Goal: Find specific page/section

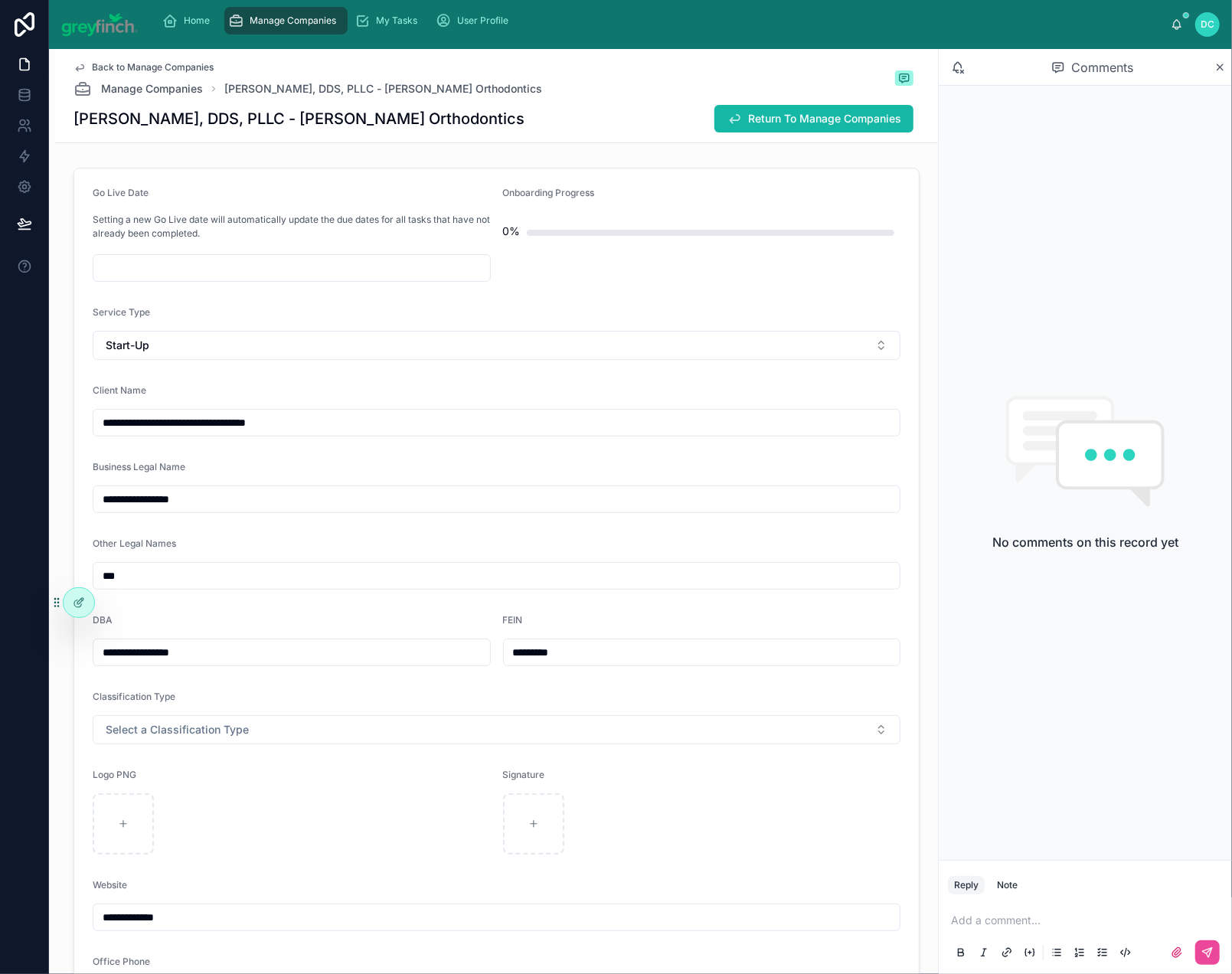
scroll to position [5, 0]
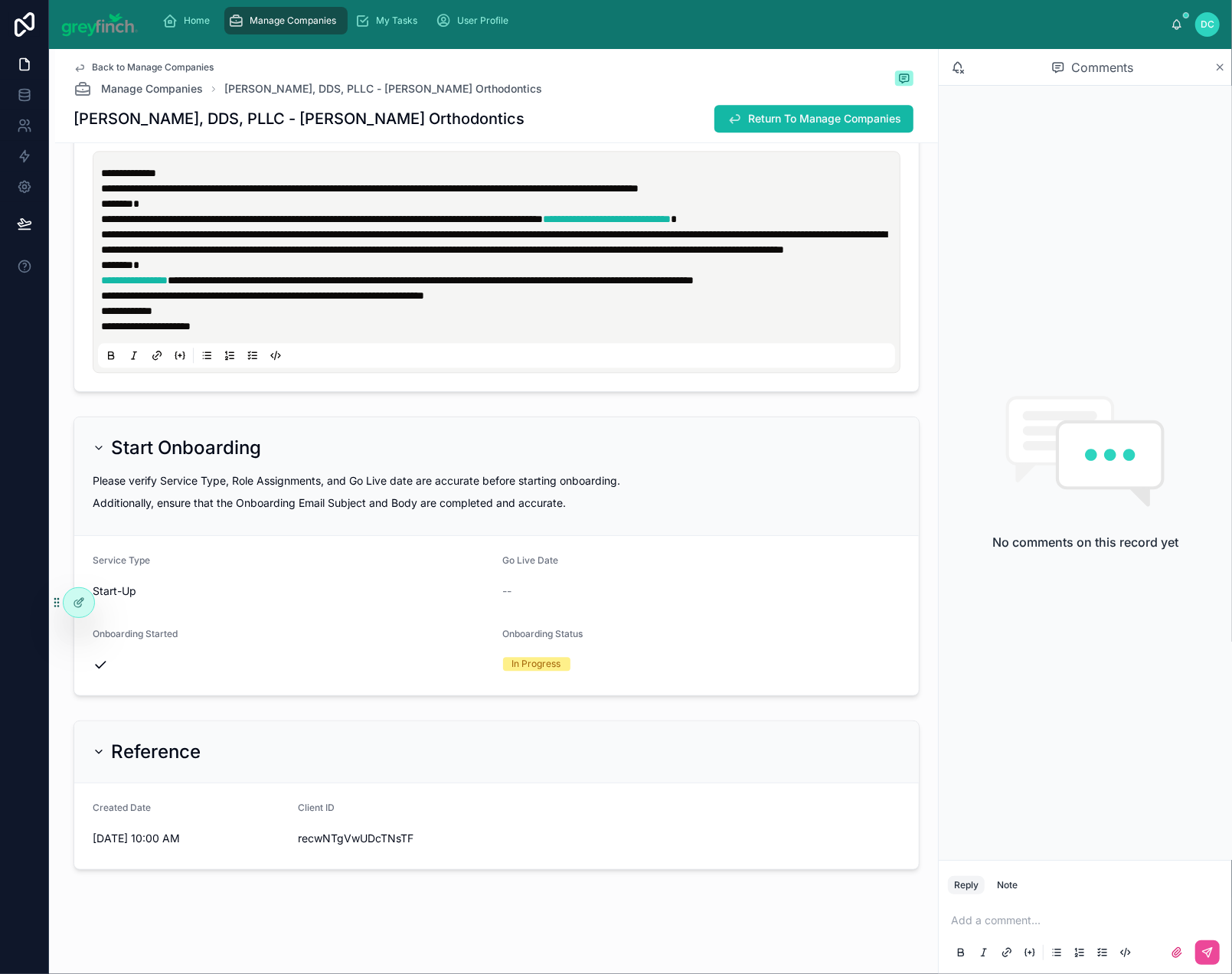
click at [1218, 74] on icon at bounding box center [1220, 68] width 12 height 12
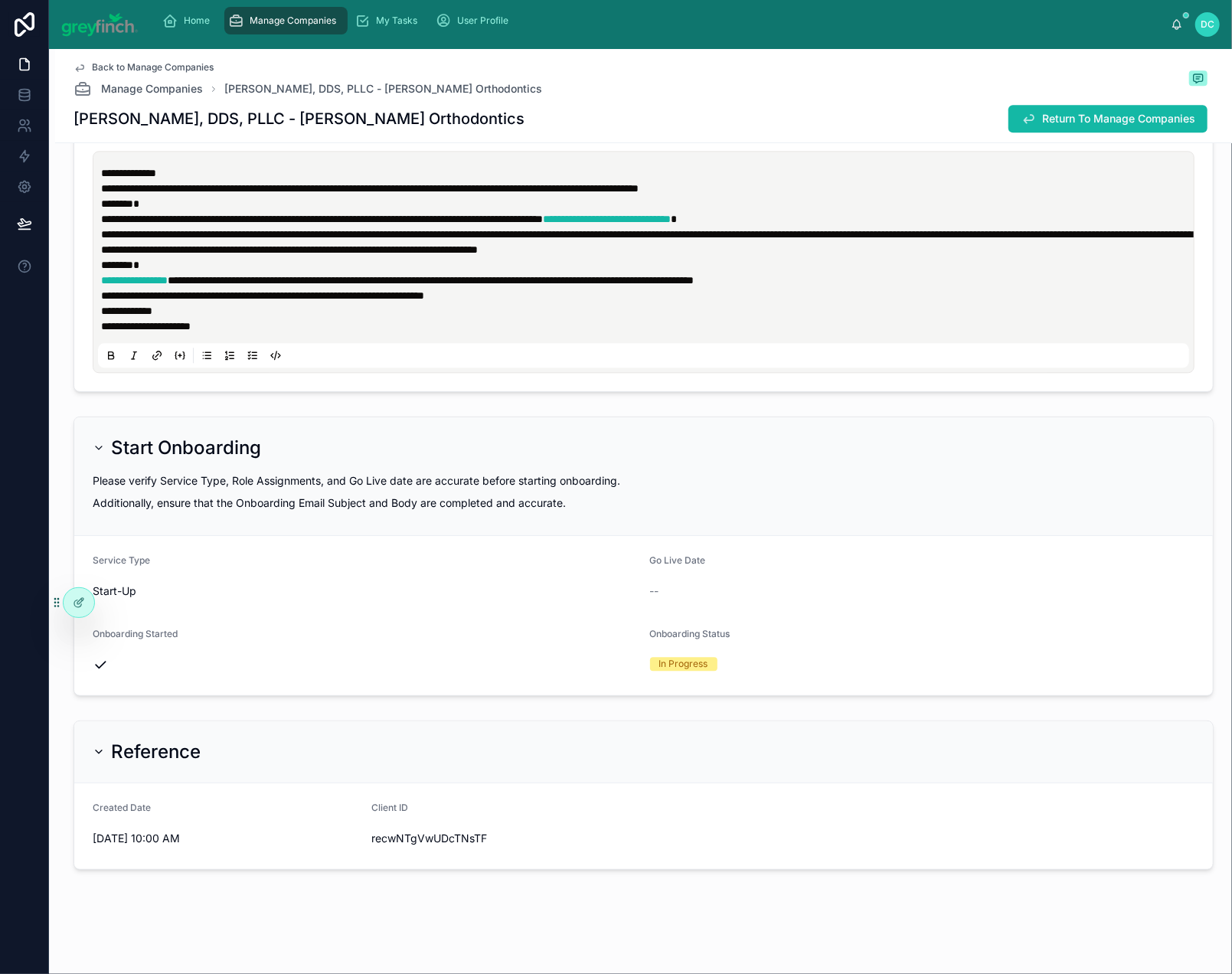
scroll to position [7365, 0]
click at [191, 74] on span "Back to Manage Companies" at bounding box center [153, 68] width 121 height 12
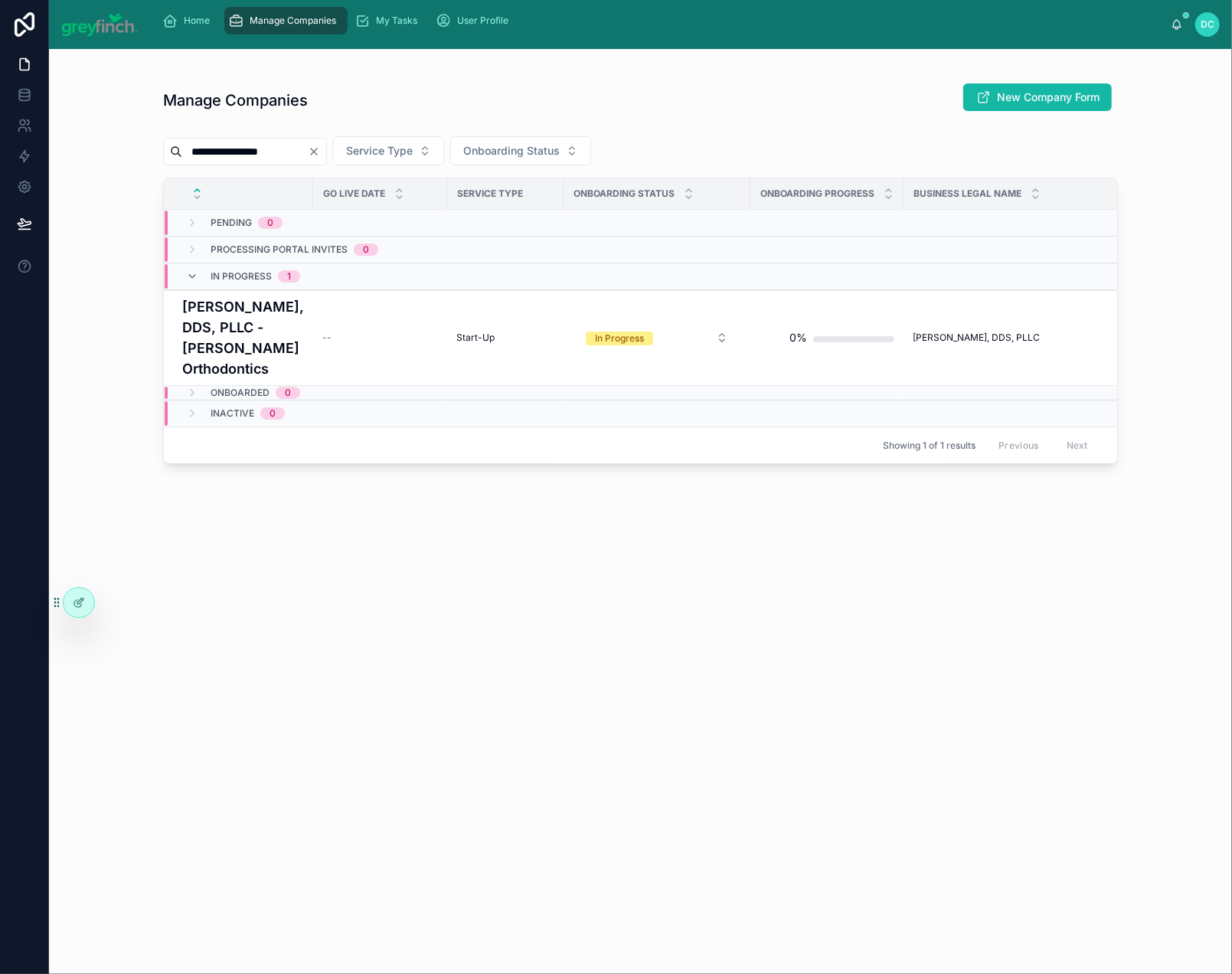
click at [317, 155] on icon "Clear" at bounding box center [314, 151] width 6 height 6
click at [308, 162] on input "text" at bounding box center [244, 151] width 125 height 22
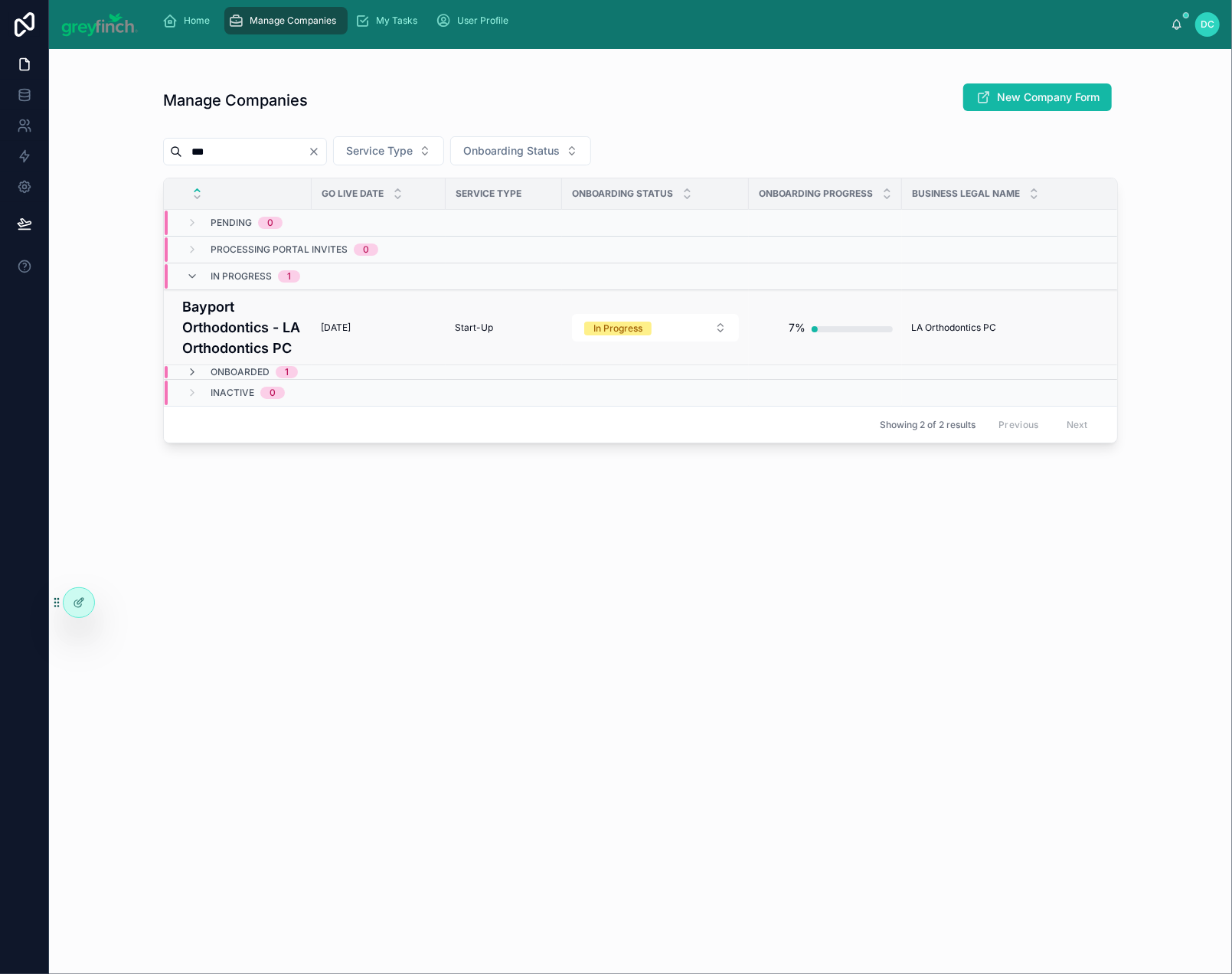
type input "***"
click at [251, 358] on h4 "Bayport Orthodontics - LA Orthodontics PC" at bounding box center [242, 327] width 120 height 62
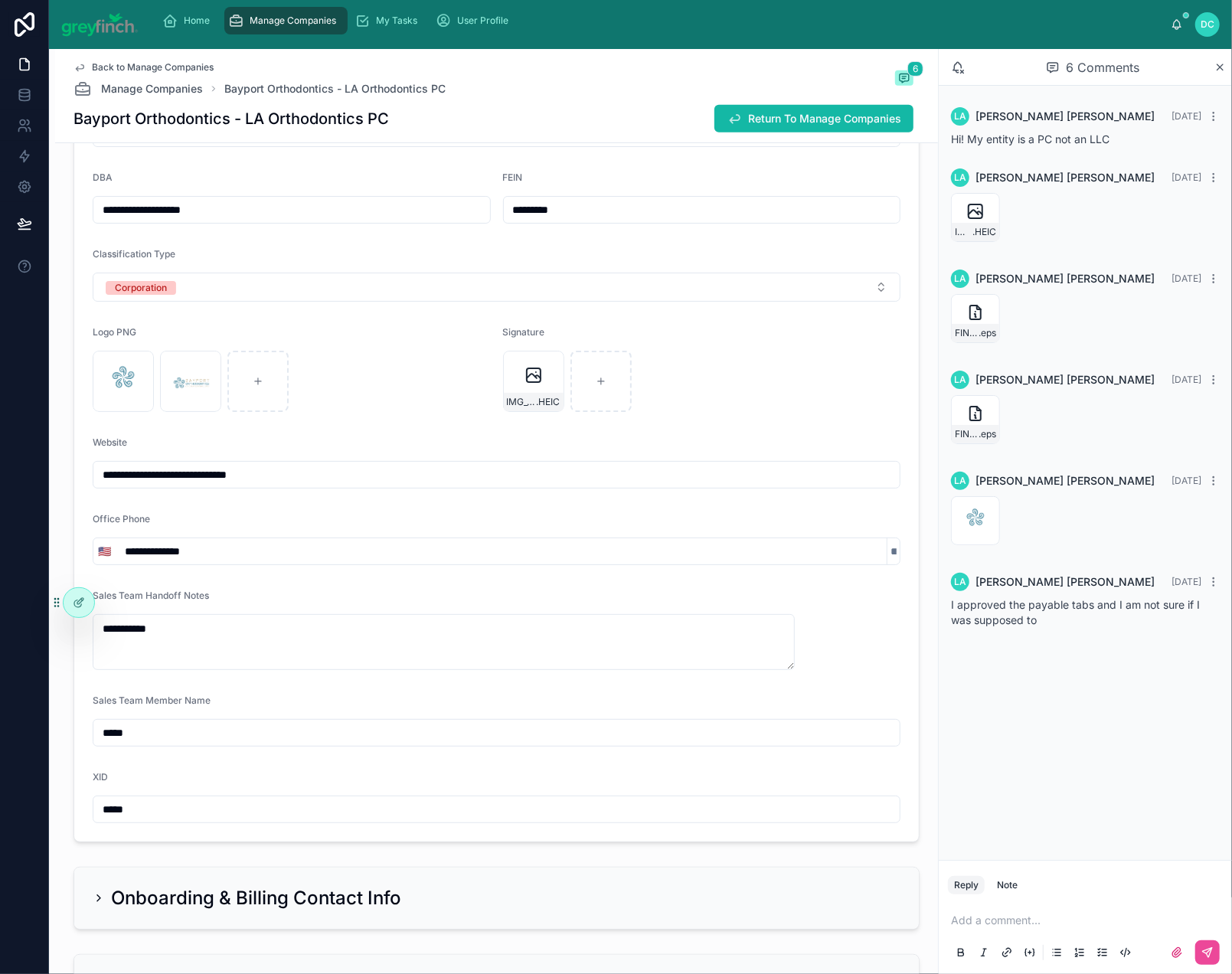
scroll to position [518, 0]
